Goal: Ask a question

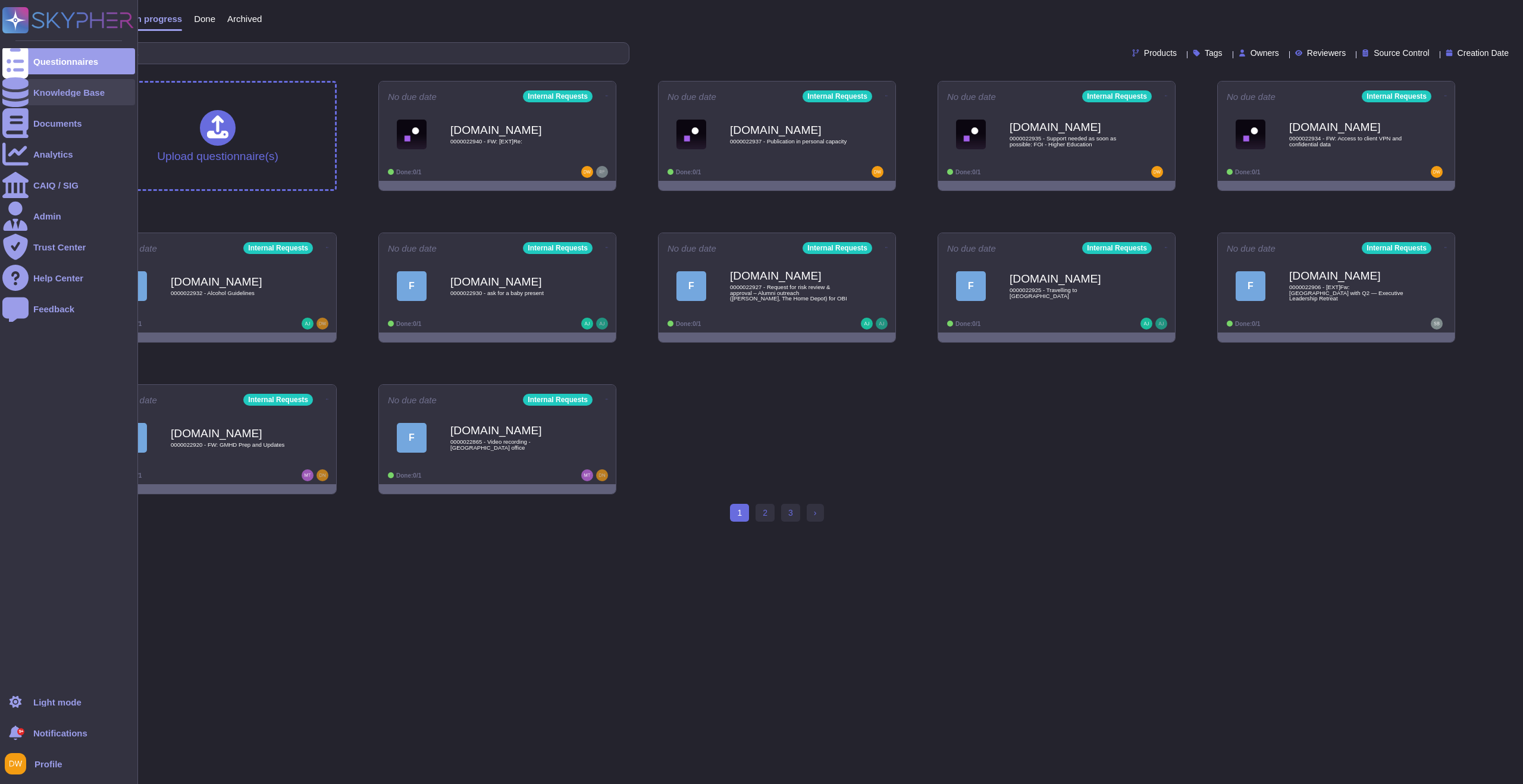
click at [64, 92] on div "Knowledge Base" at bounding box center [68, 92] width 71 height 9
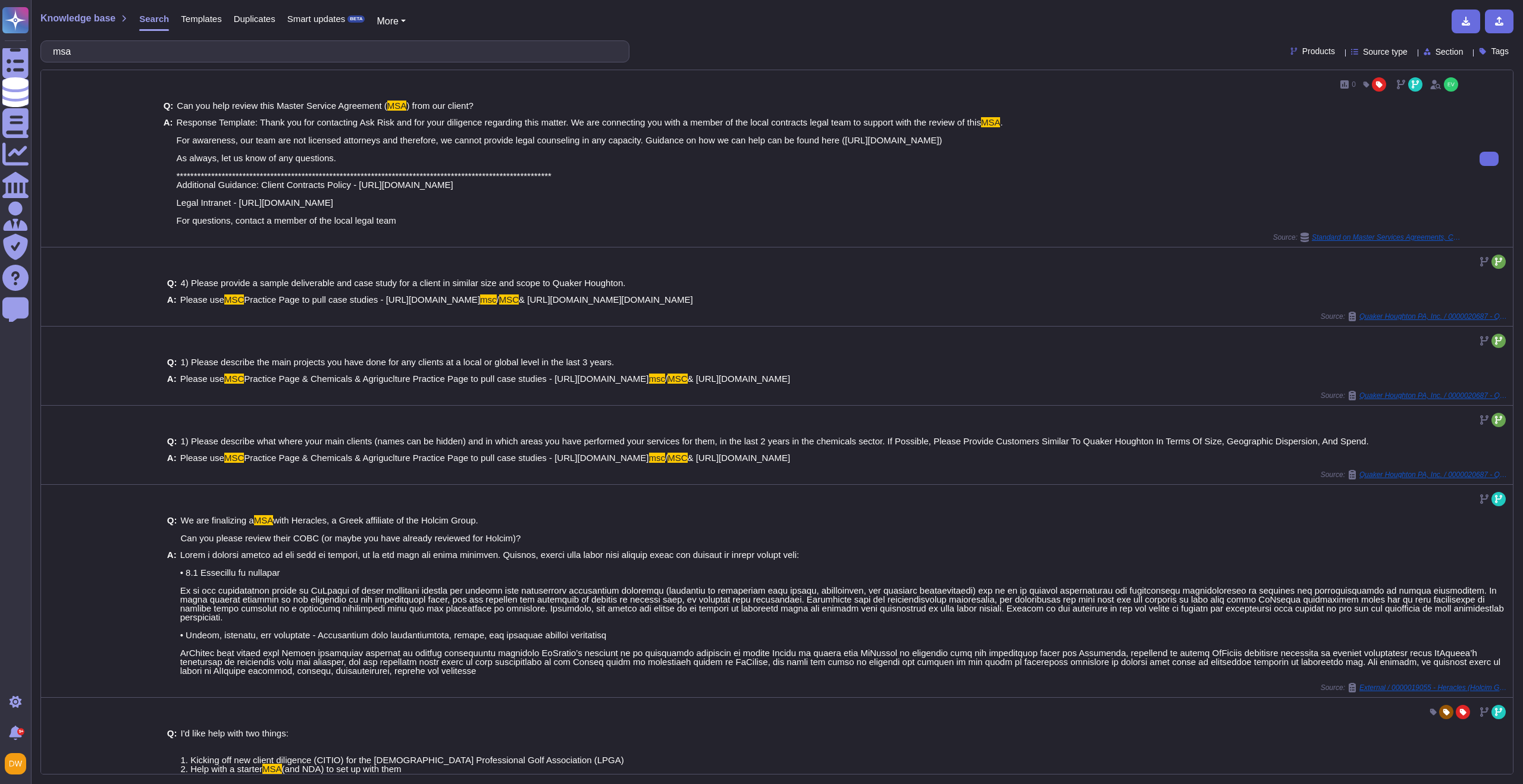
type input "msa"
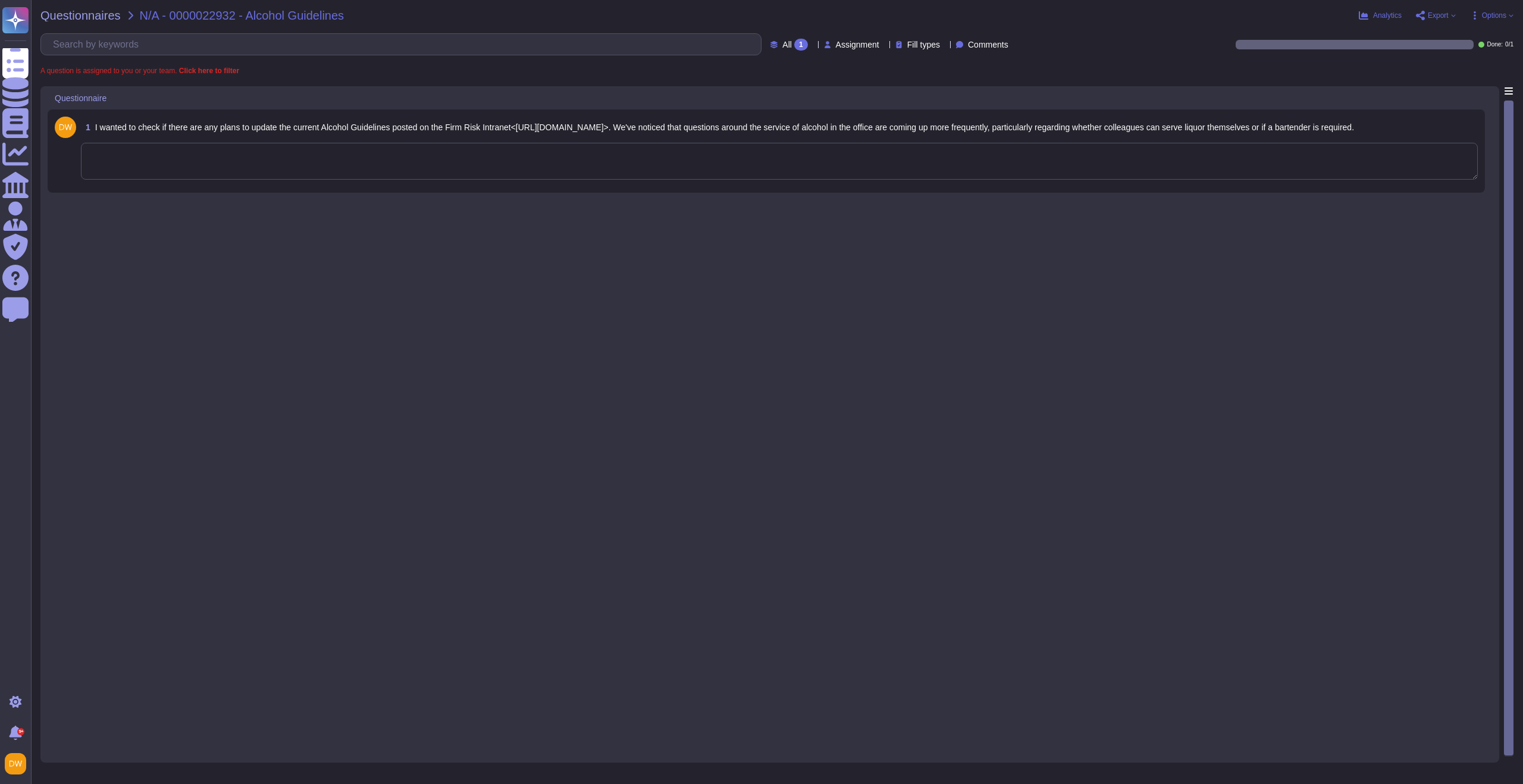
click at [225, 167] on textarea at bounding box center [779, 161] width 1397 height 37
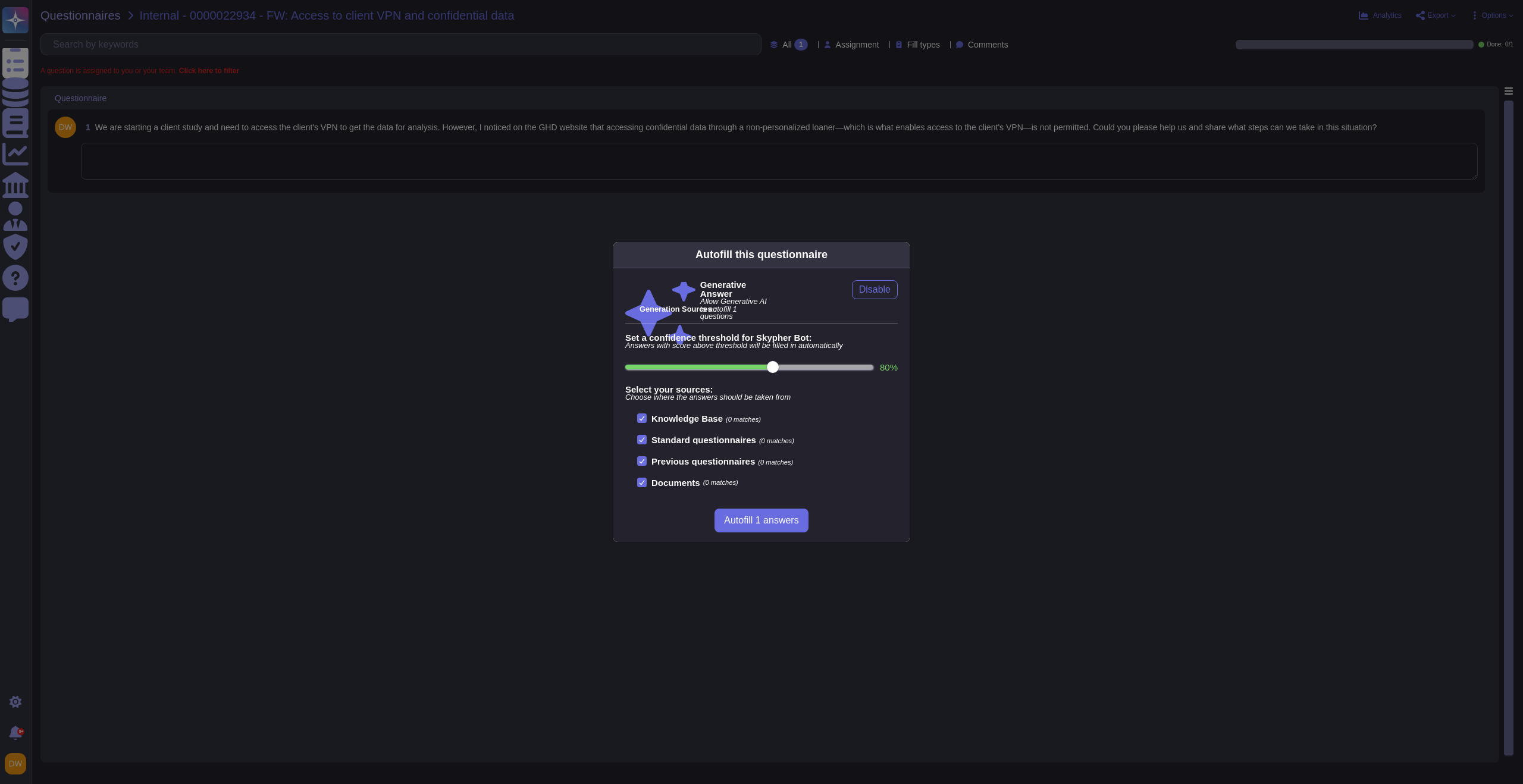
click at [408, 274] on div "Autofill this questionnaire Generative Answer Allow Generative AI to autofill 1…" at bounding box center [761, 392] width 1523 height 784
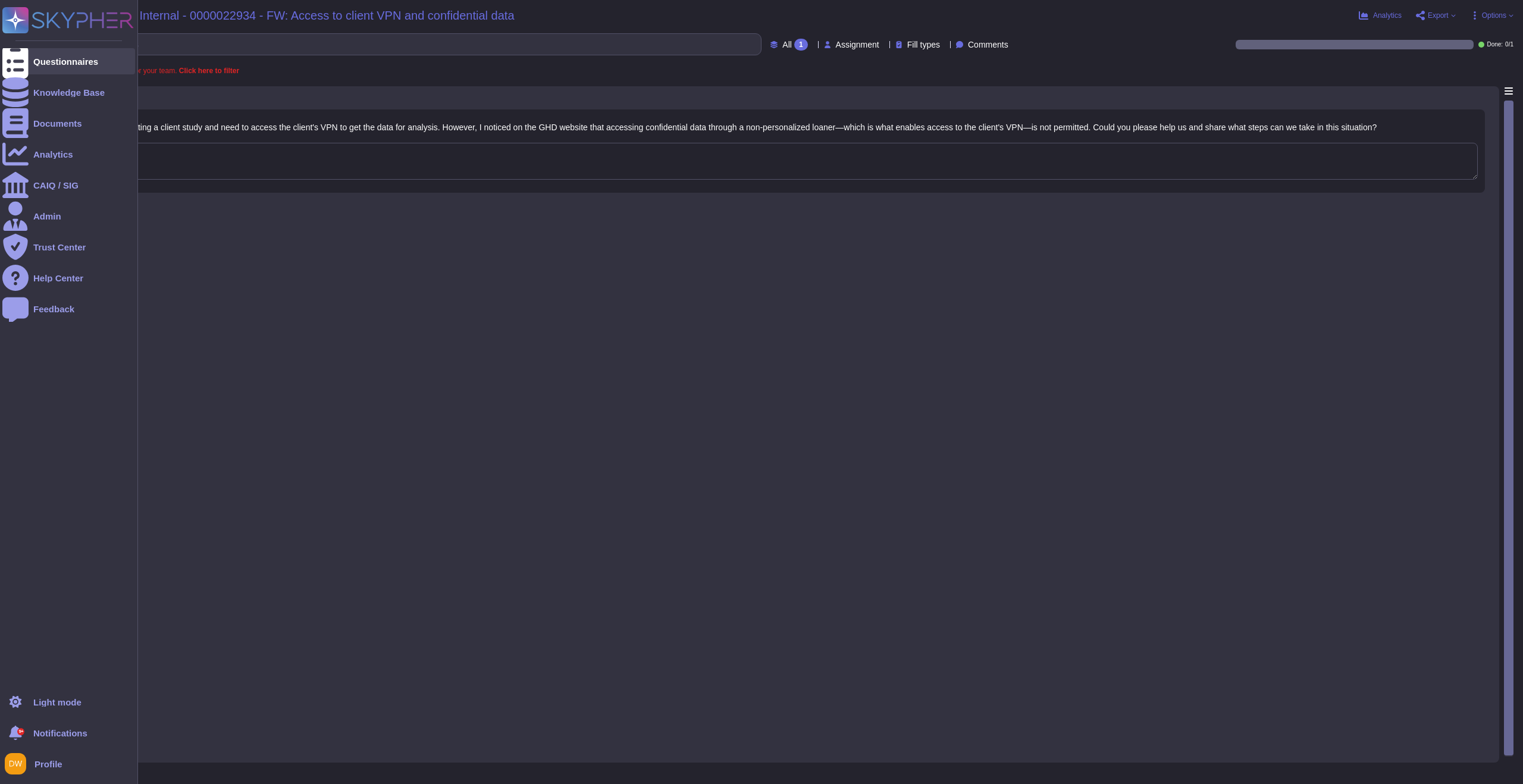
click at [13, 61] on icon at bounding box center [15, 62] width 26 height 35
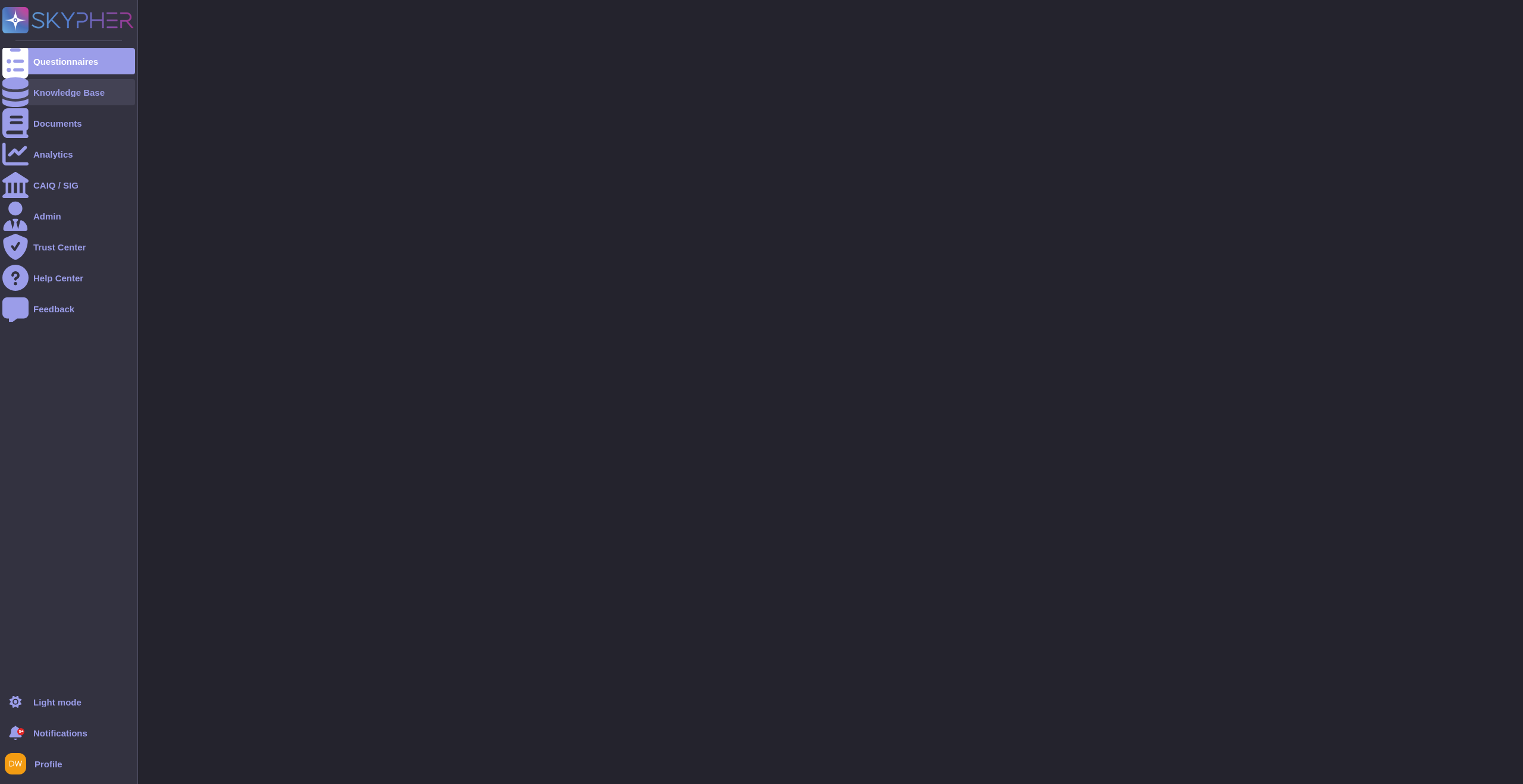
click at [23, 95] on div at bounding box center [15, 92] width 26 height 26
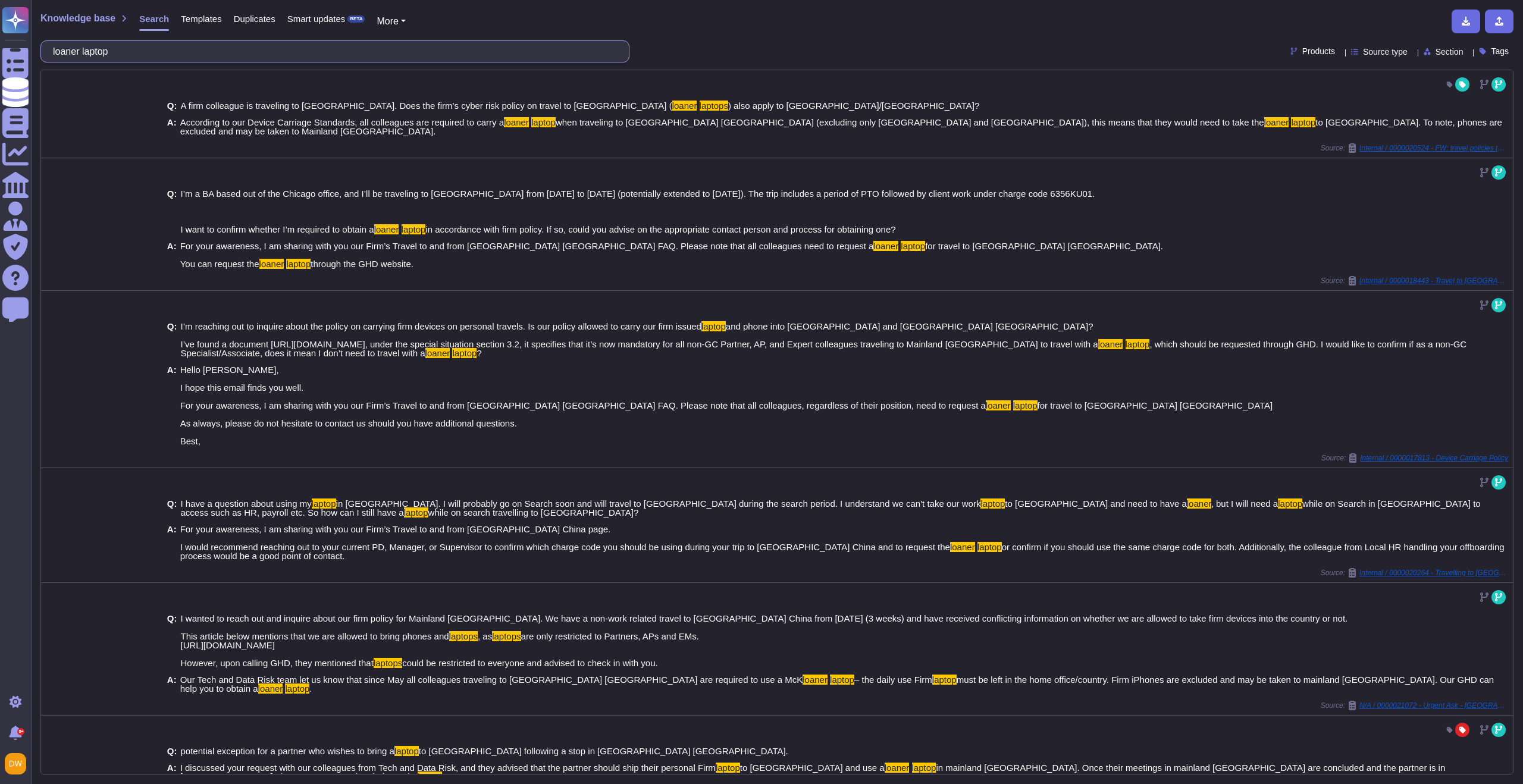
click at [212, 57] on input "loaner laptop" at bounding box center [332, 52] width 570 height 21
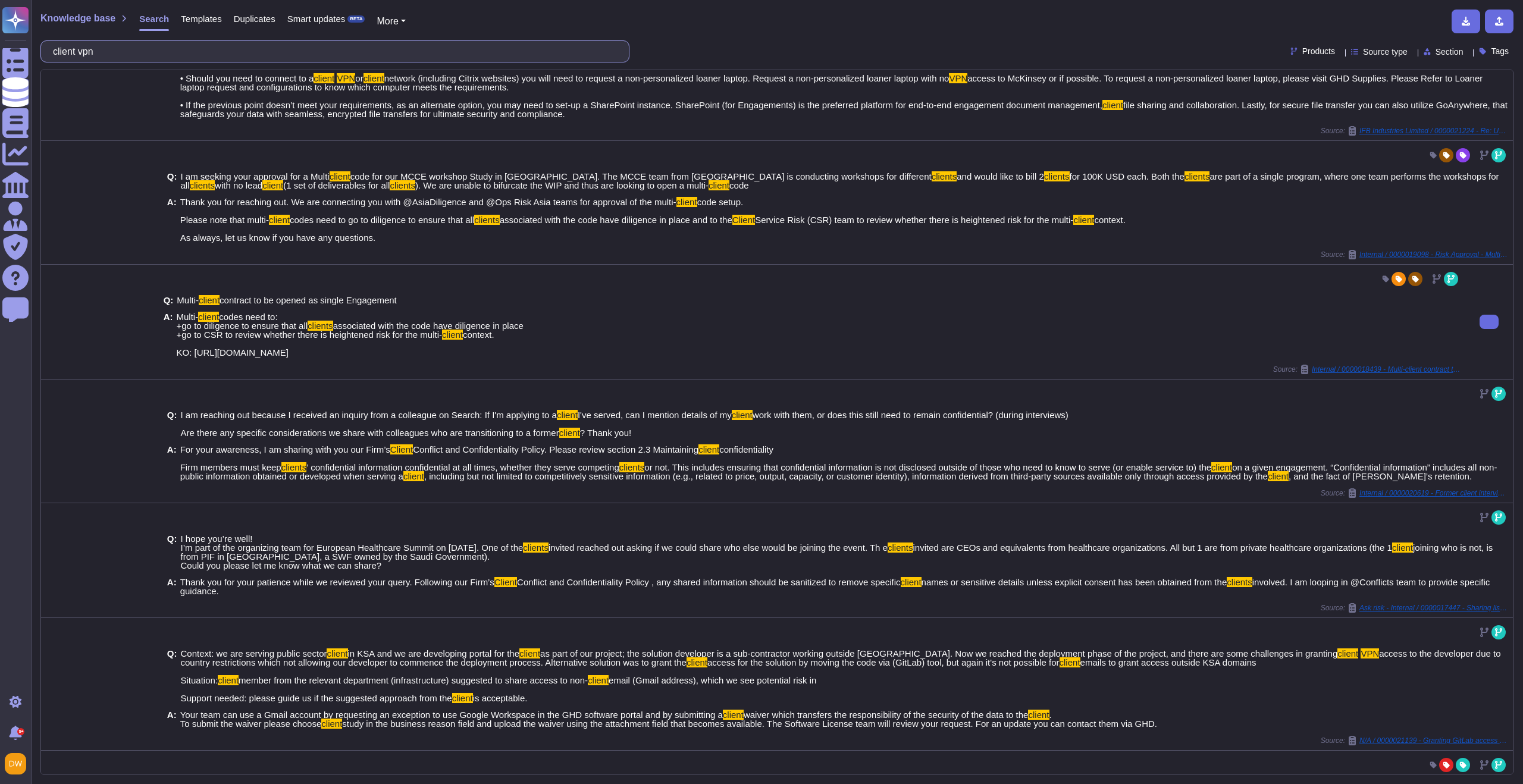
scroll to position [53, 0]
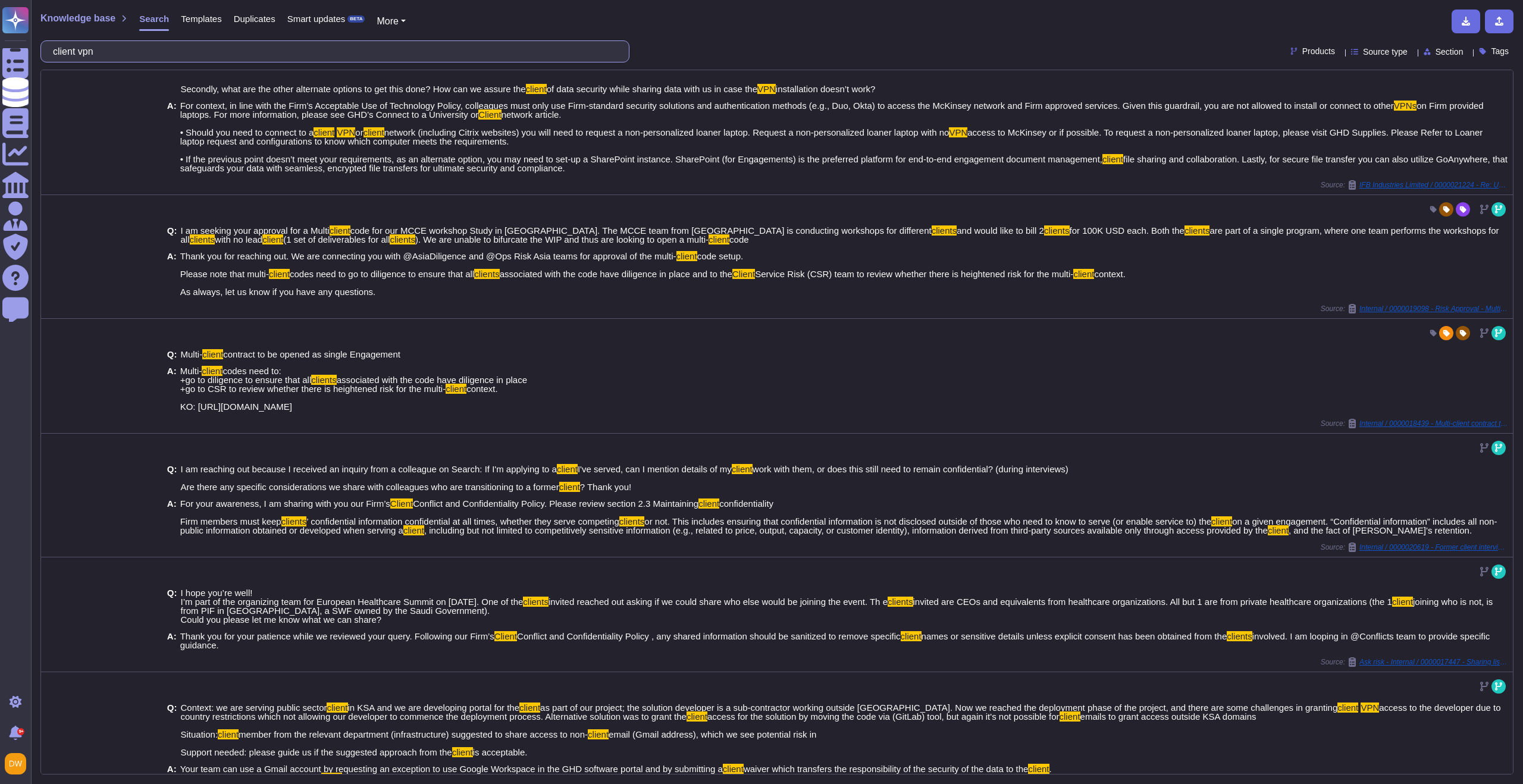
click at [141, 50] on input "client vpn" at bounding box center [332, 52] width 570 height 21
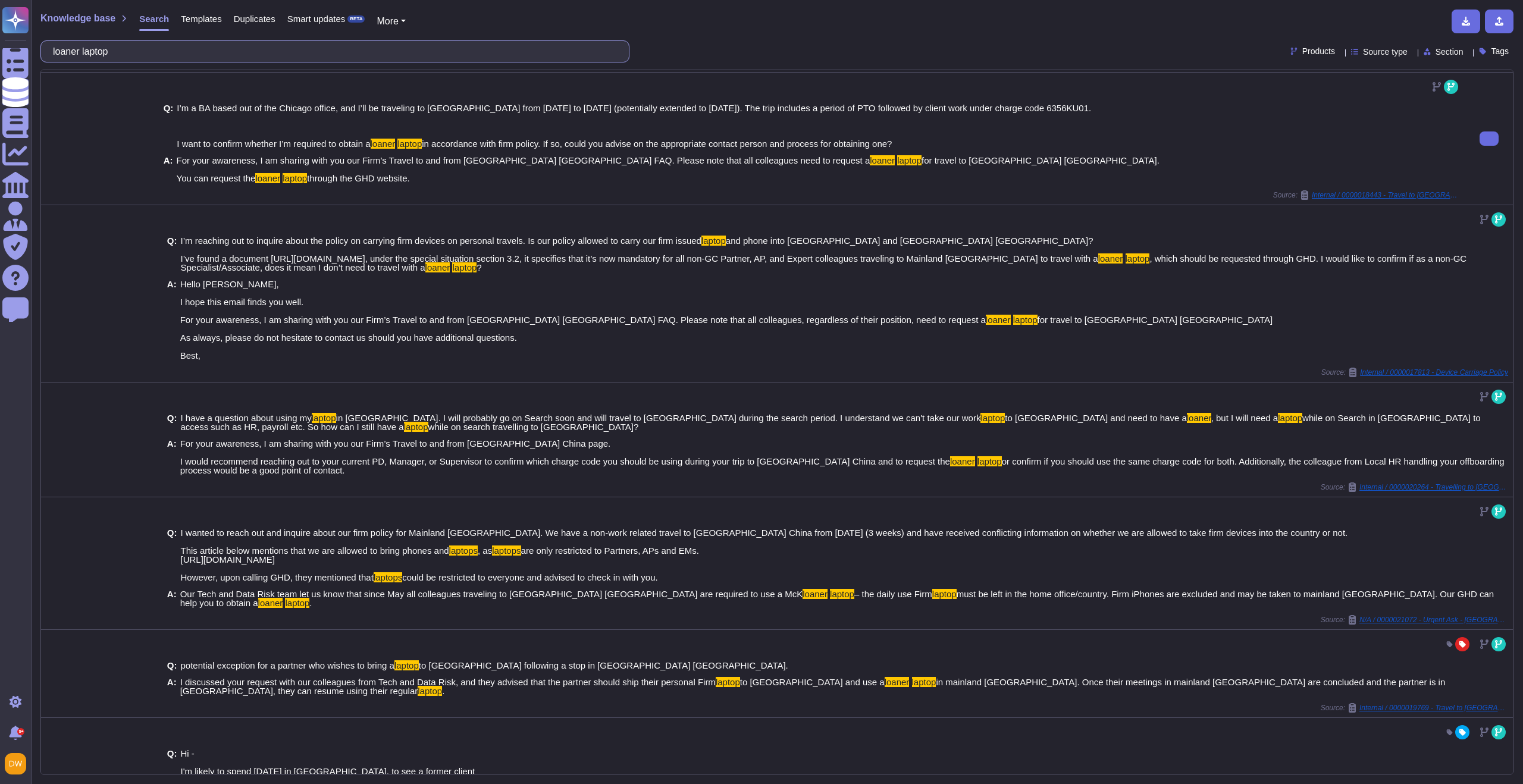
scroll to position [165, 0]
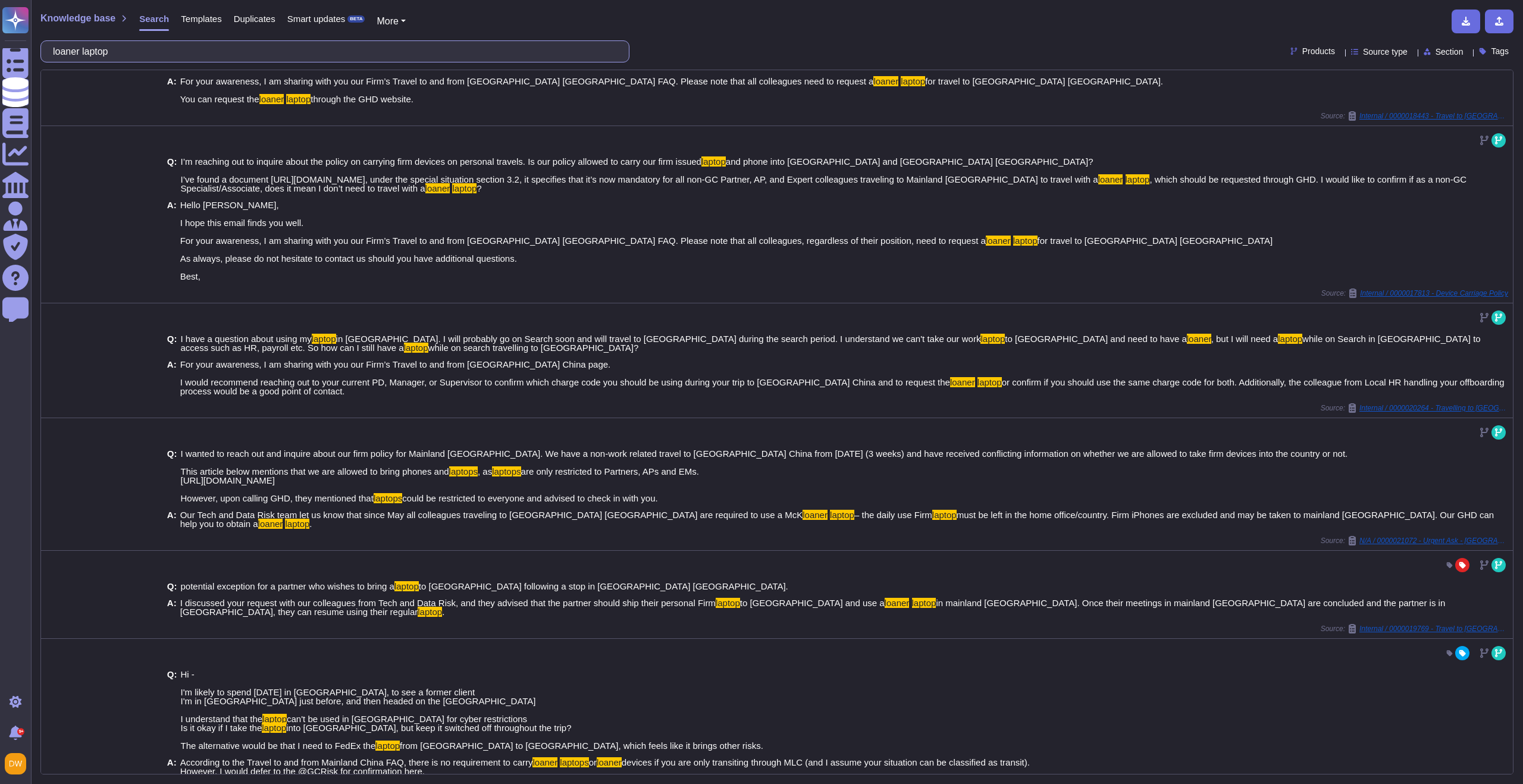
type input "loaner laptop"
